Goal: Task Accomplishment & Management: Manage account settings

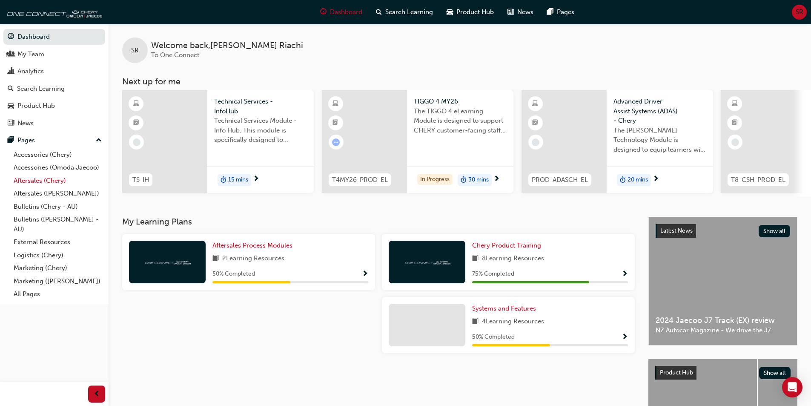
click at [31, 178] on link "Aftersales (Chery)" at bounding box center [57, 180] width 95 height 13
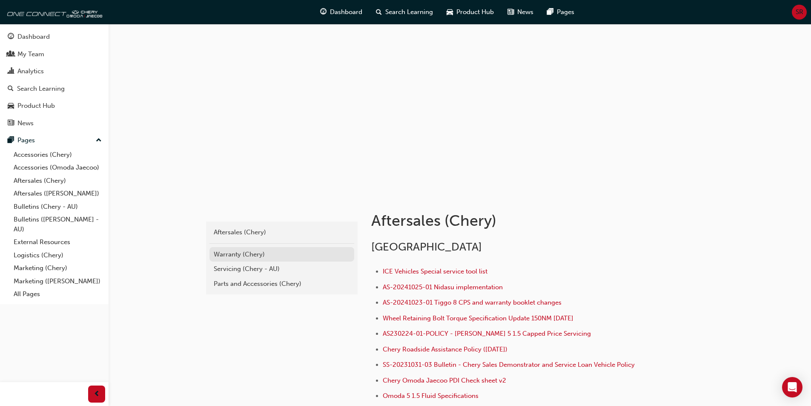
click at [244, 252] on div "Warranty (Chery)" at bounding box center [282, 254] width 136 height 10
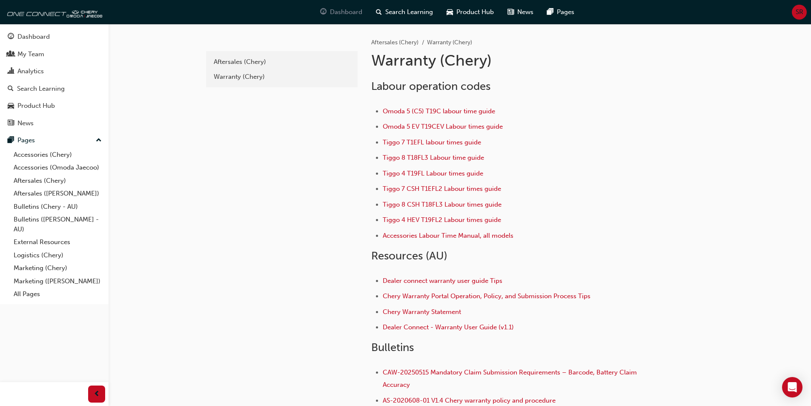
click at [338, 10] on span "Dashboard" at bounding box center [346, 12] width 32 height 10
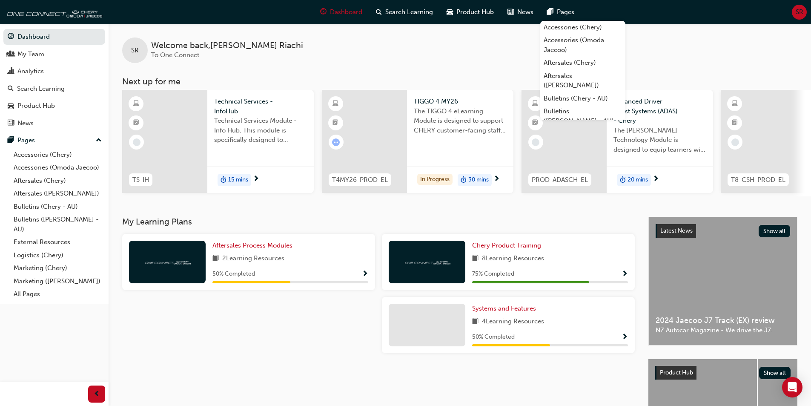
click at [798, 12] on span "SR" at bounding box center [800, 12] width 8 height 10
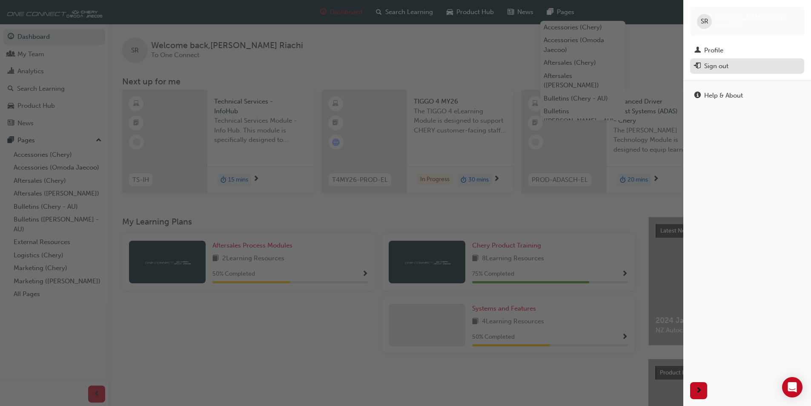
click at [722, 63] on div "Sign out" at bounding box center [716, 66] width 24 height 10
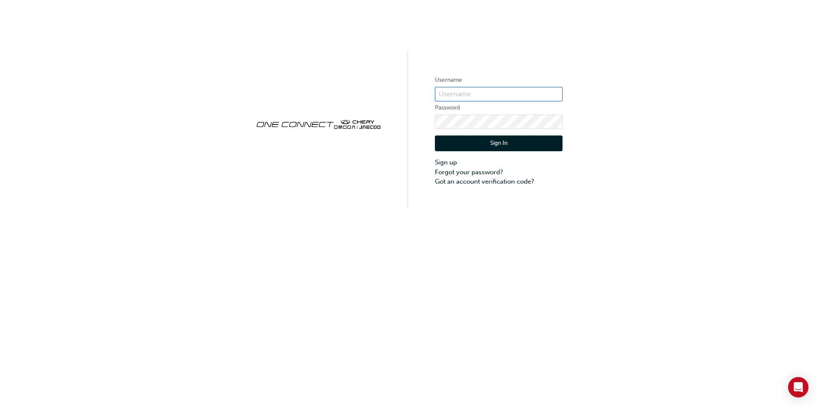
type input "CHAU0518"
click at [494, 139] on button "Sign In" at bounding box center [499, 143] width 128 height 16
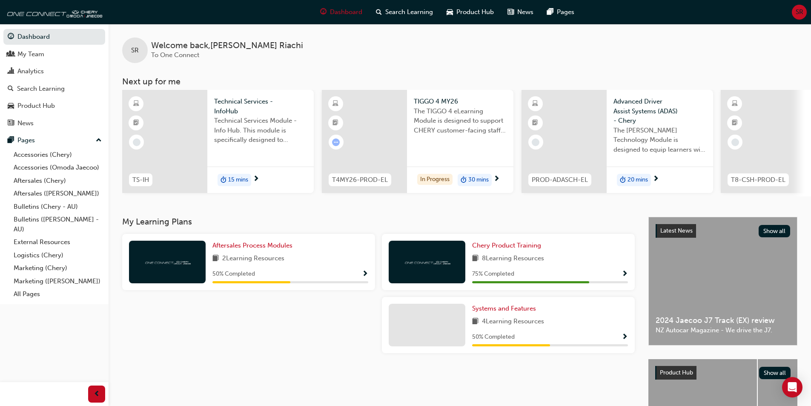
click at [802, 9] on span "SR" at bounding box center [800, 12] width 8 height 10
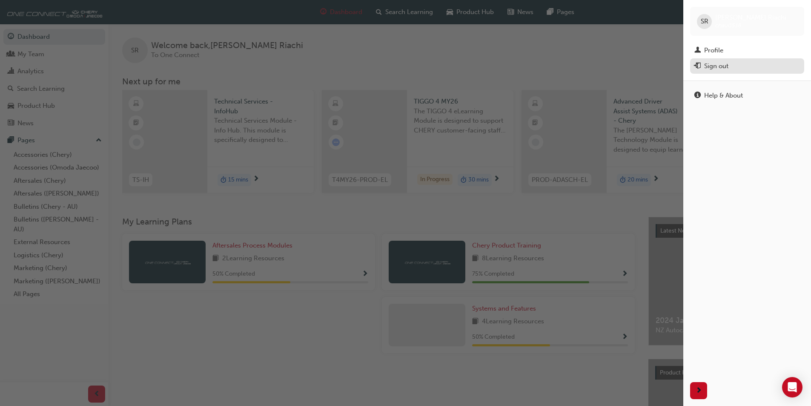
click at [722, 66] on div "Sign out" at bounding box center [716, 66] width 24 height 10
